Goal: Task Accomplishment & Management: Contribute content

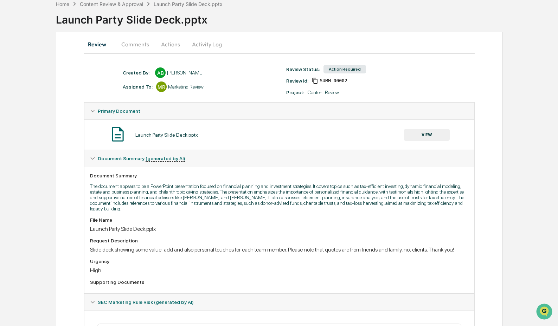
scroll to position [41, 0]
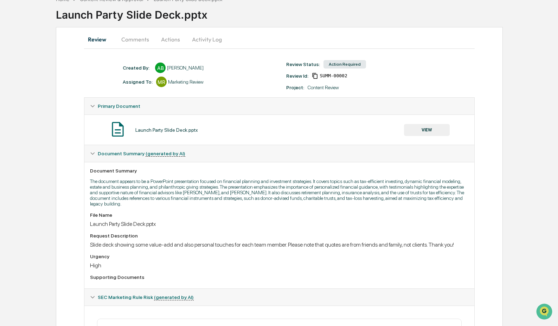
click at [438, 130] on button "VIEW" at bounding box center [427, 130] width 46 height 12
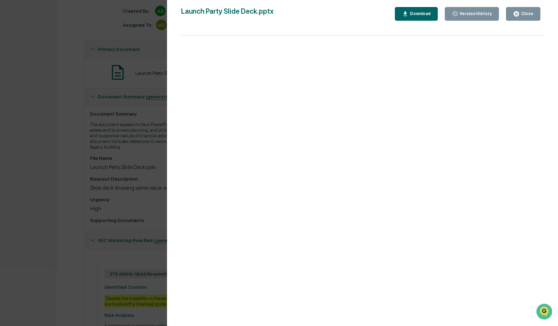
scroll to position [158, 0]
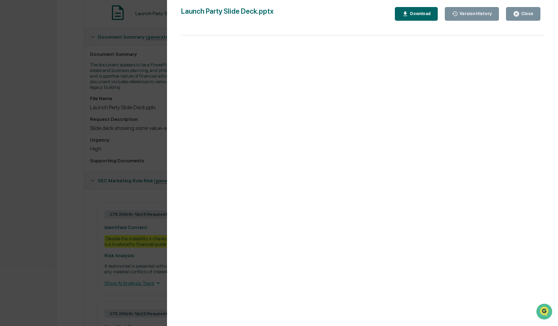
click at [421, 14] on div "Download" at bounding box center [419, 13] width 22 height 5
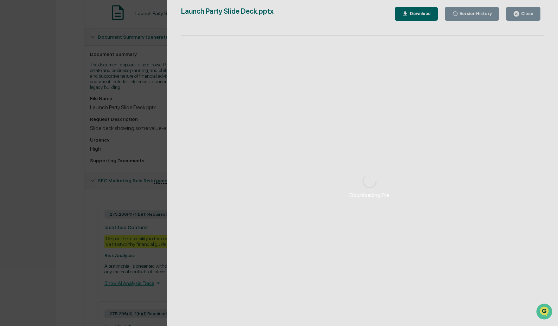
click at [410, 13] on div "Downloading File" at bounding box center [369, 186] width 405 height 373
click at [408, 16] on div "Downloading File" at bounding box center [369, 186] width 405 height 373
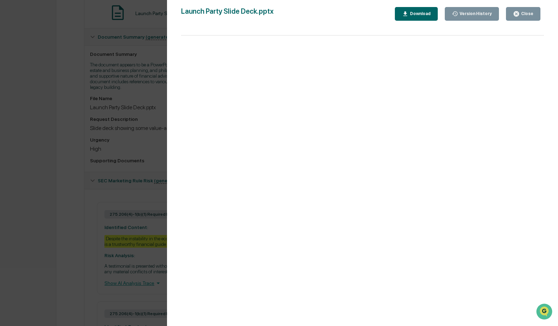
click at [518, 11] on icon "button" at bounding box center [516, 14] width 7 height 7
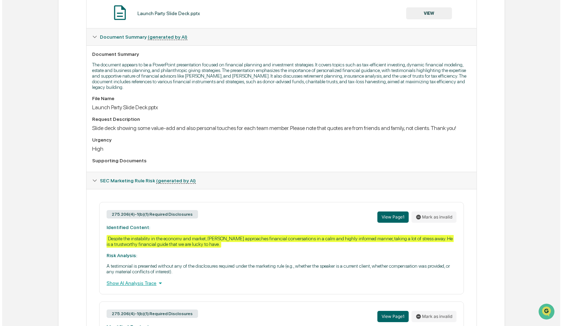
scroll to position [0, 0]
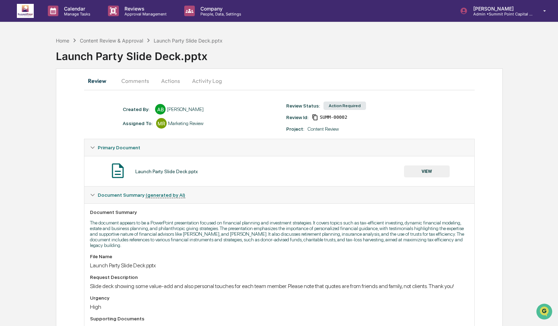
click at [173, 80] on button "Actions" at bounding box center [171, 80] width 32 height 17
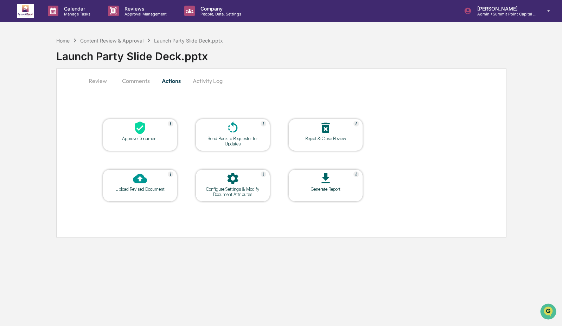
click at [137, 83] on button "Comments" at bounding box center [135, 80] width 39 height 17
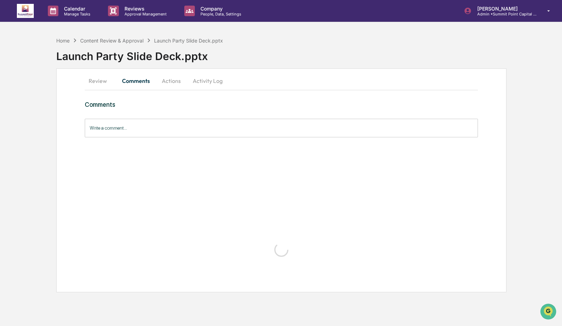
click at [120, 131] on input "Write a comment..." at bounding box center [281, 128] width 393 height 19
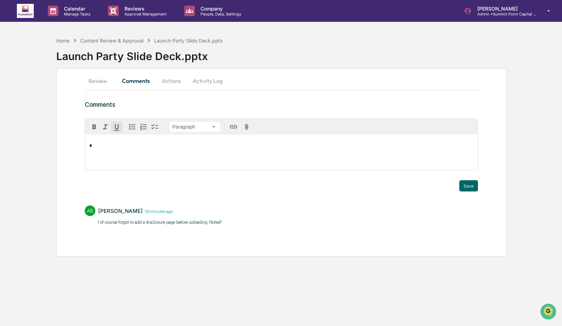
click at [124, 172] on div "Paragraph * Trigger" at bounding box center [281, 150] width 393 height 62
click at [122, 162] on div "*" at bounding box center [281, 152] width 393 height 35
click at [110, 159] on div "[PERSON_NAME]" at bounding box center [112, 157] width 46 height 9
click at [464, 183] on button "Save" at bounding box center [468, 185] width 19 height 11
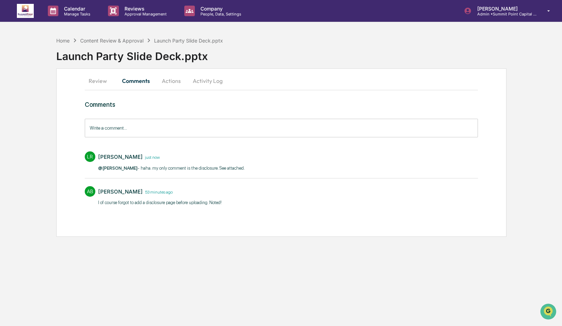
click at [173, 81] on button "Actions" at bounding box center [171, 80] width 32 height 17
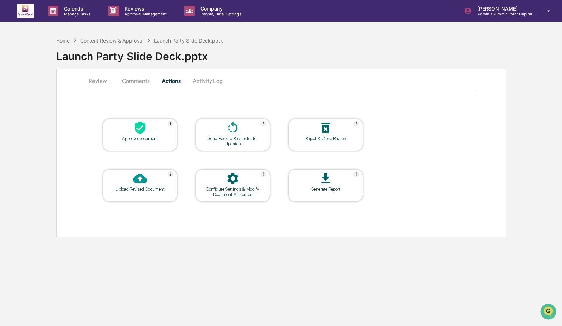
click at [150, 188] on div "Upload Revised Document" at bounding box center [139, 189] width 63 height 5
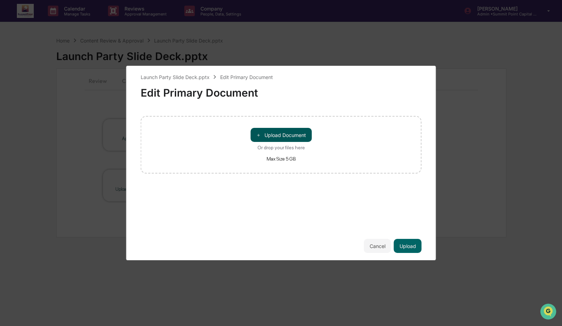
click at [266, 136] on button "＋ Upload Document" at bounding box center [280, 135] width 61 height 14
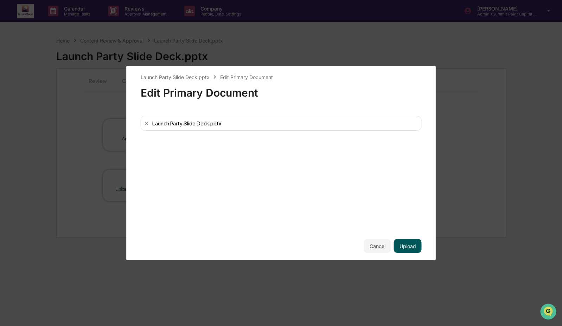
click at [413, 241] on button "Upload" at bounding box center [408, 246] width 28 height 14
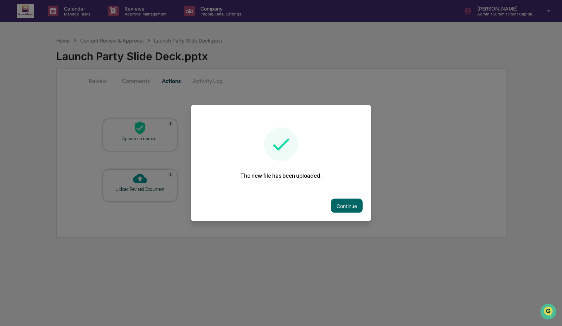
click at [331, 206] on button "Continue" at bounding box center [347, 206] width 32 height 14
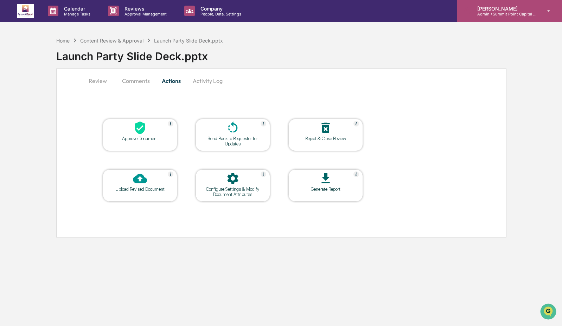
click at [482, 12] on p "Admin • [GEOGRAPHIC_DATA] Capital Management" at bounding box center [503, 14] width 65 height 5
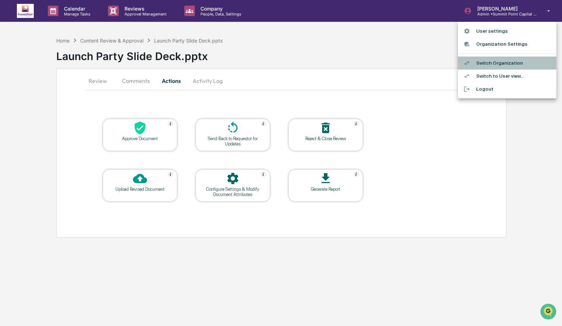
click at [485, 63] on li "Switch Organization" at bounding box center [507, 63] width 98 height 13
